Goal: Task Accomplishment & Management: Manage account settings

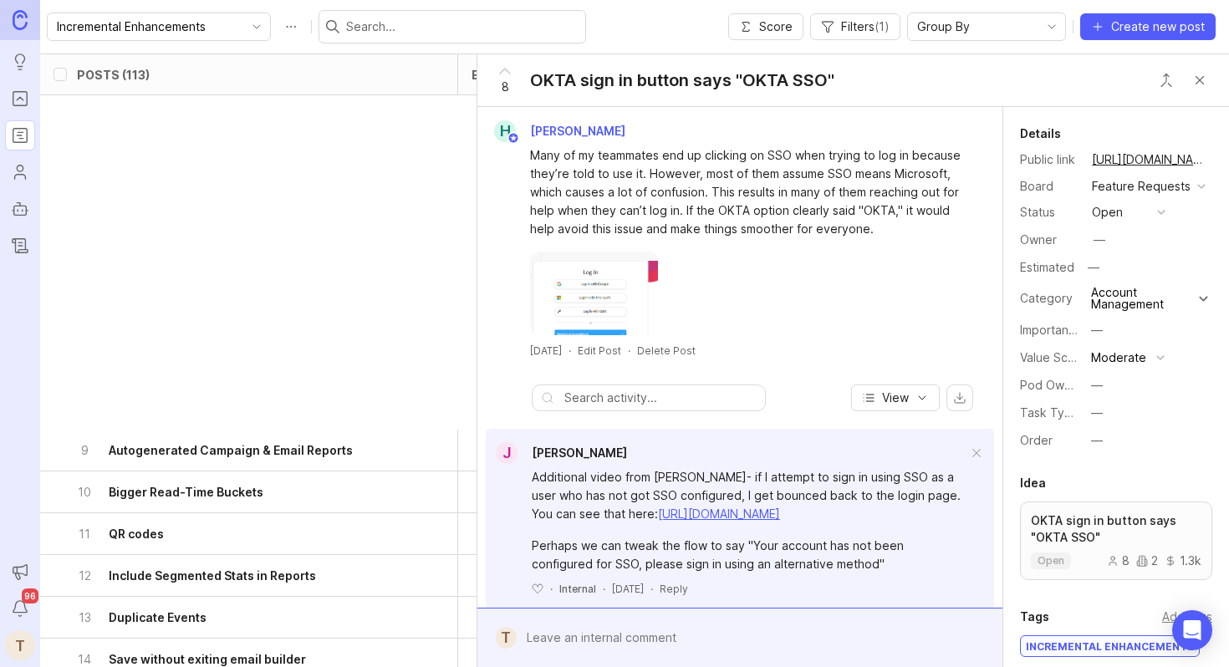
scroll to position [1176, 0]
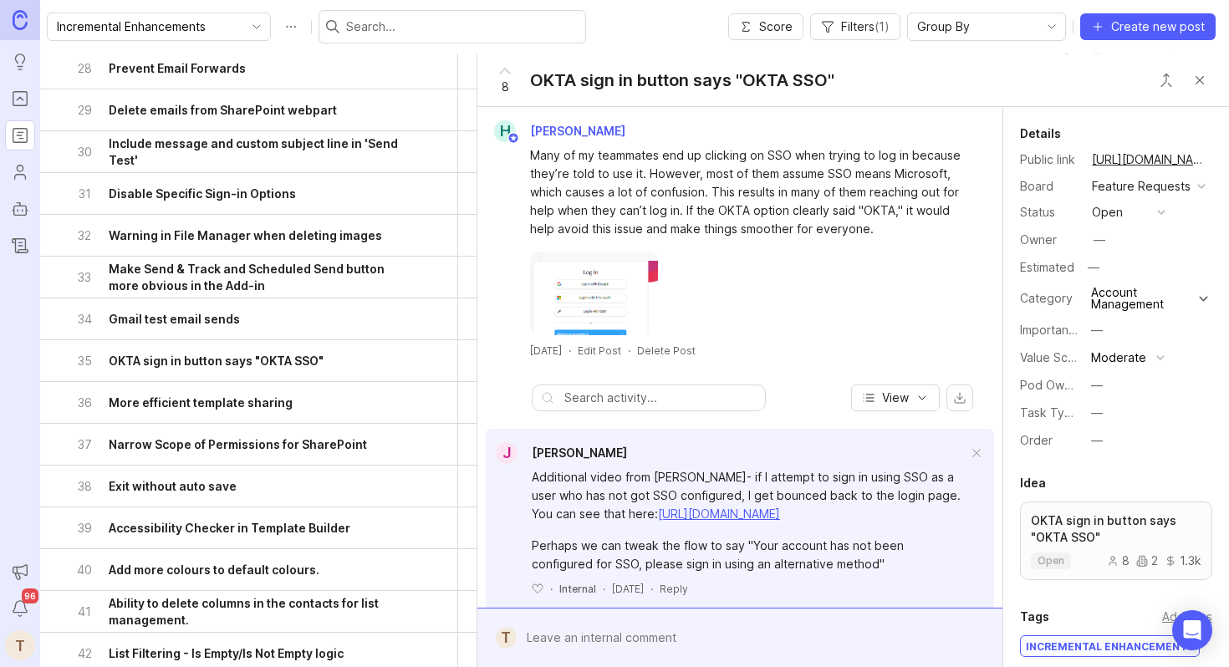
click at [618, 316] on img at bounding box center [594, 294] width 128 height 84
click at [1110, 217] on div "open" at bounding box center [1107, 212] width 31 height 18
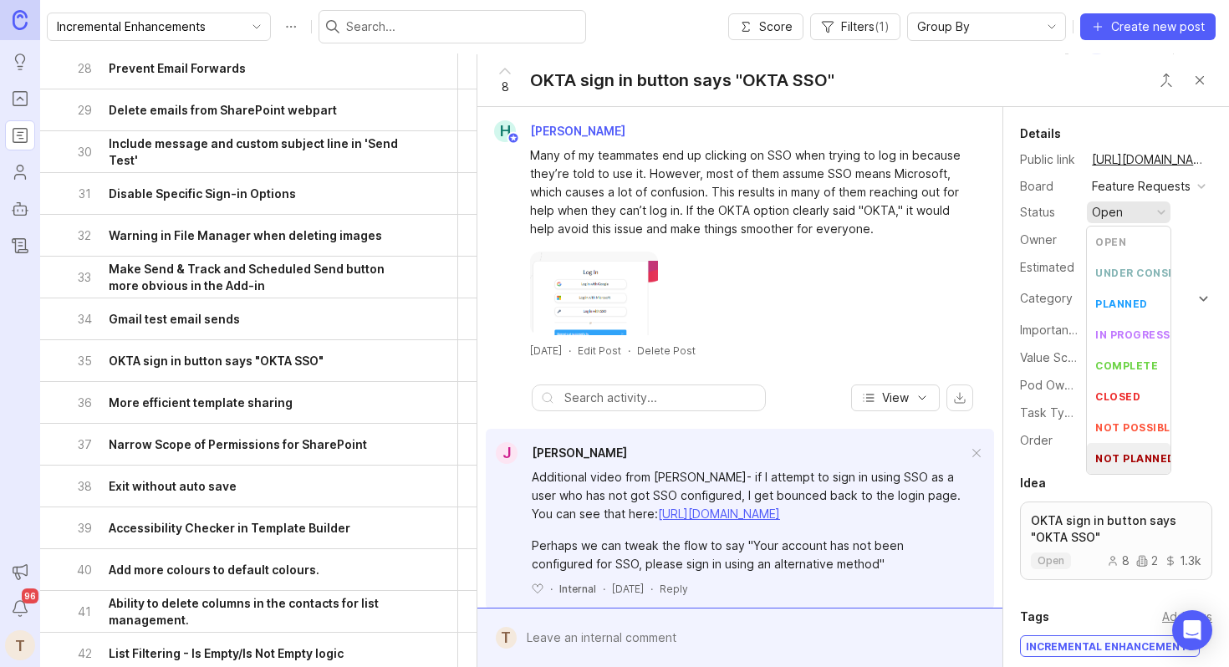
click at [1090, 444] on planned "not planned" at bounding box center [1129, 458] width 84 height 31
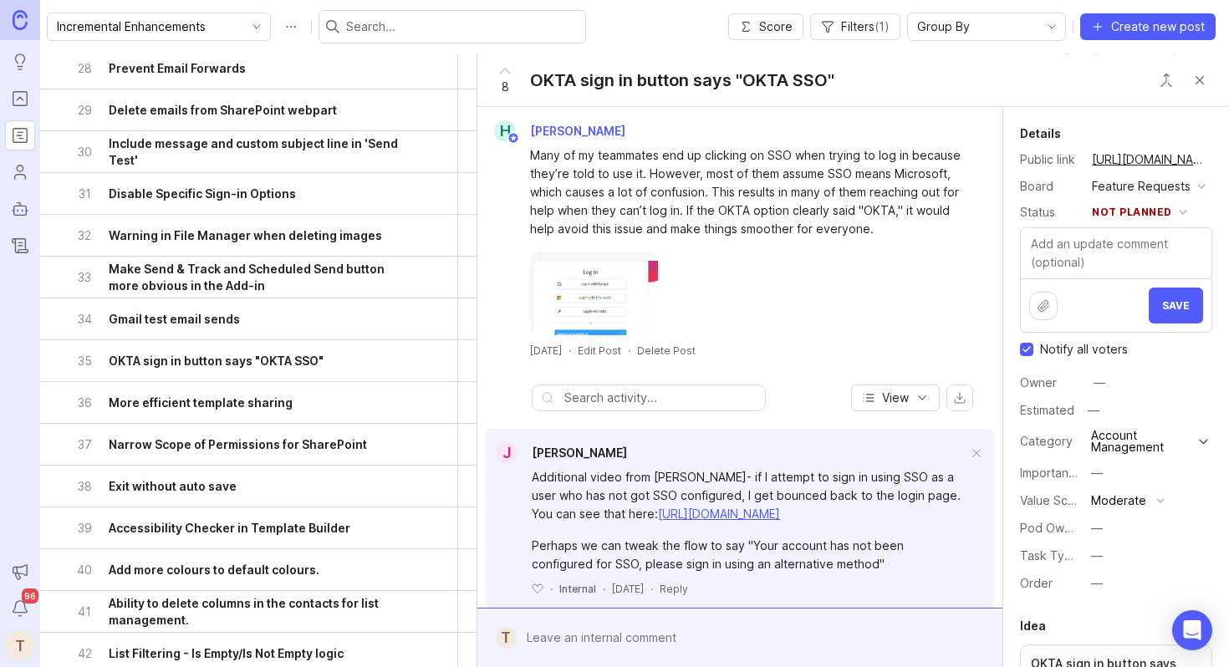
click at [1026, 350] on input "Notify all voters" at bounding box center [1026, 349] width 13 height 13
checkbox input "false"
click at [1170, 308] on span "Save" at bounding box center [1176, 305] width 28 height 13
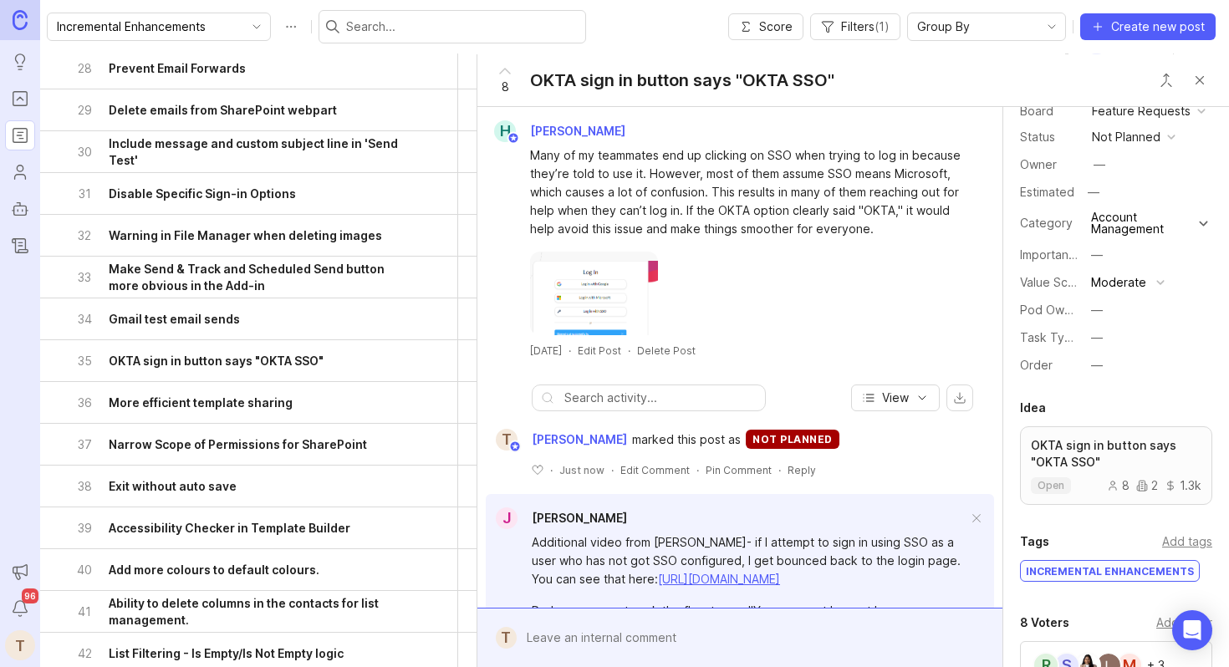
scroll to position [83, 0]
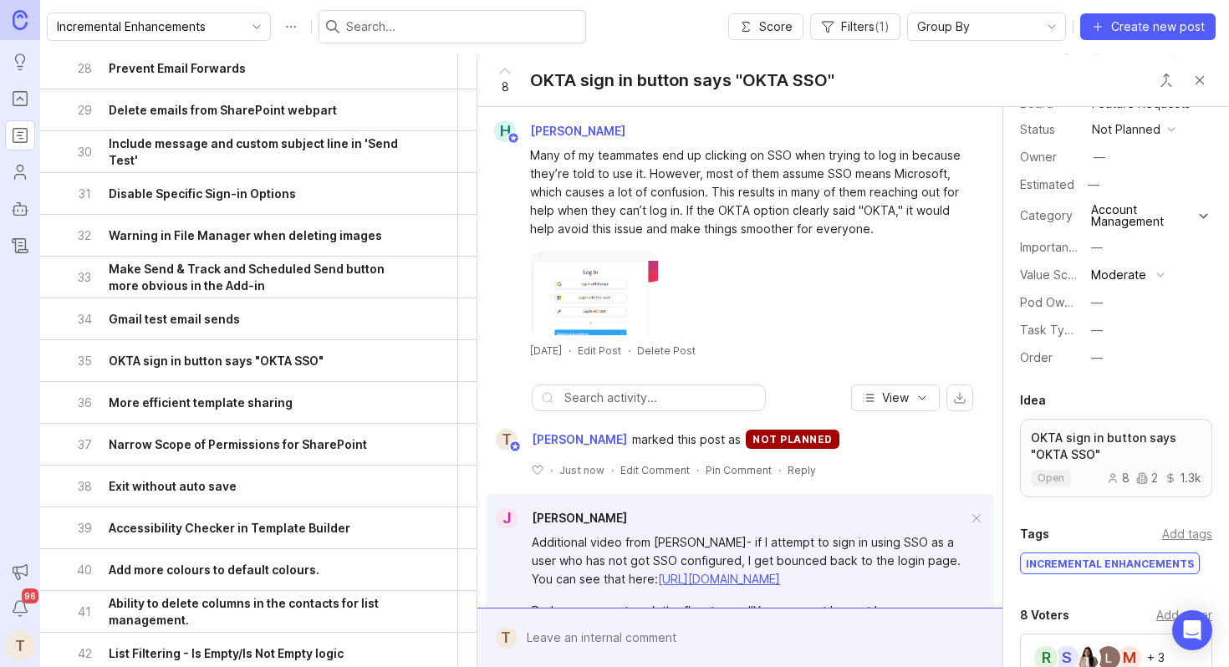
click at [1151, 556] on div "Incremental Enhancements" at bounding box center [1110, 563] width 178 height 20
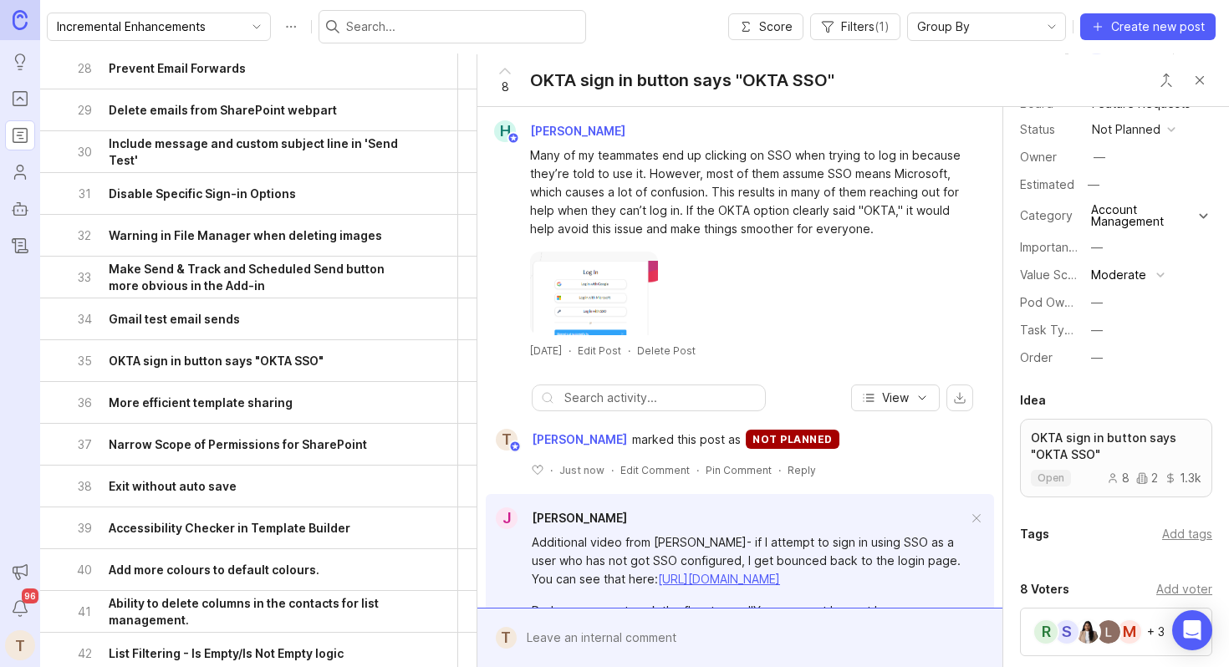
click at [1200, 82] on button "Close button" at bounding box center [1199, 80] width 33 height 33
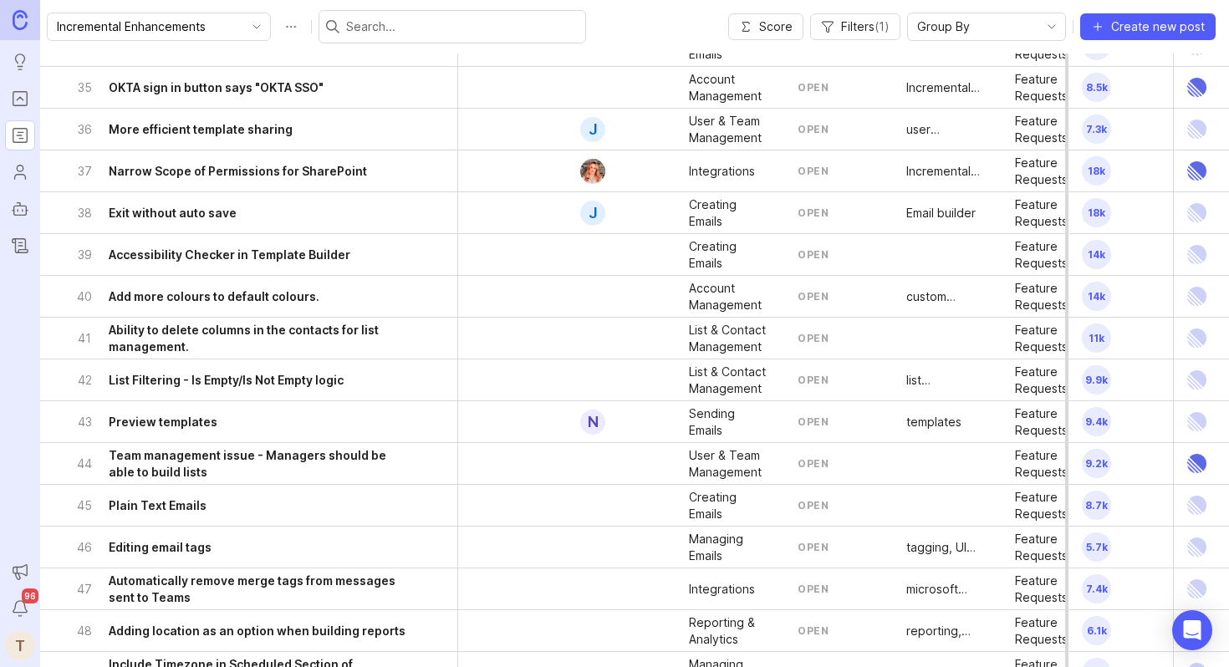
scroll to position [1454, 0]
